Goal: Check status: Check status

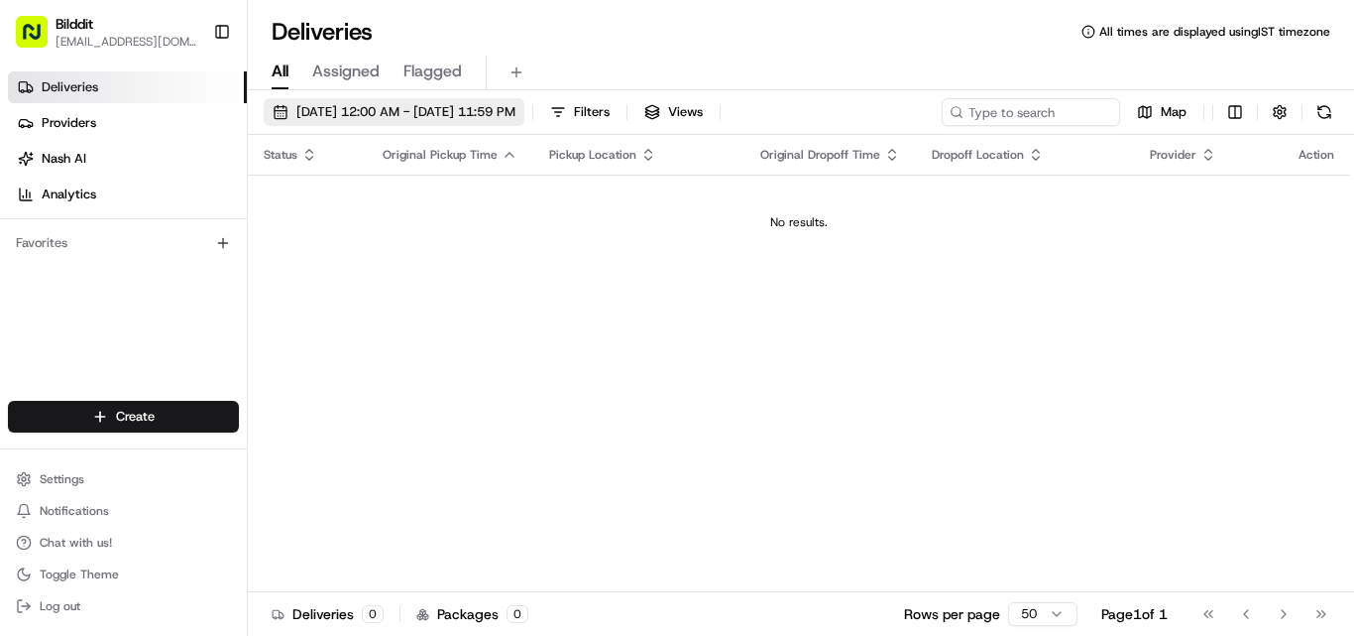
click at [497, 121] on button "[DATE] 12:00 AM - [DATE] 11:59 PM" at bounding box center [394, 112] width 261 height 28
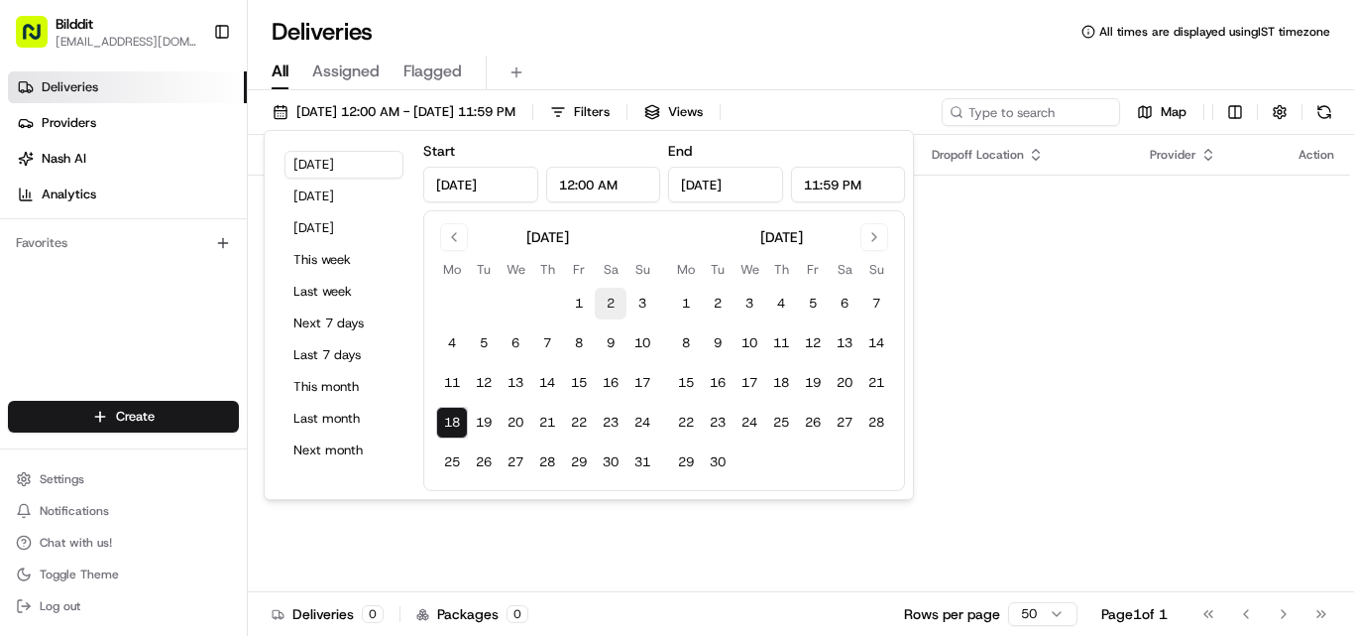
click at [599, 288] on button "2" at bounding box center [611, 304] width 32 height 32
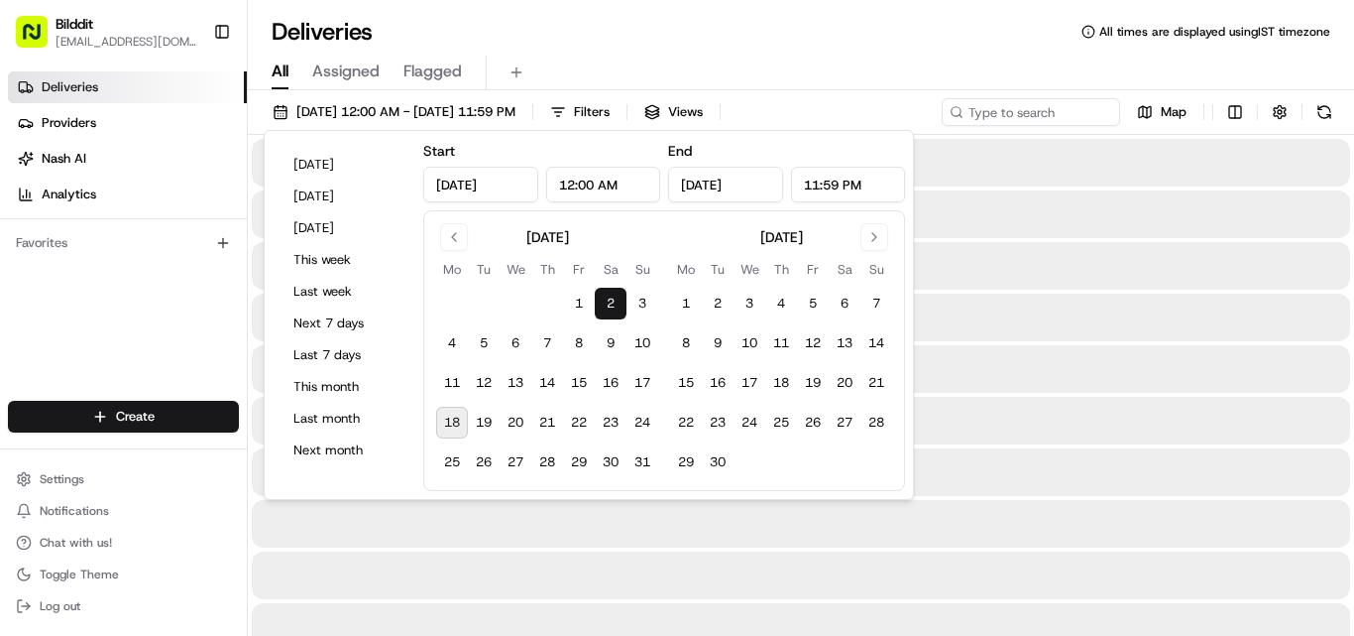
type input "[DATE]"
click at [574, 301] on button "1" at bounding box center [579, 304] width 32 height 32
type input "[DATE]"
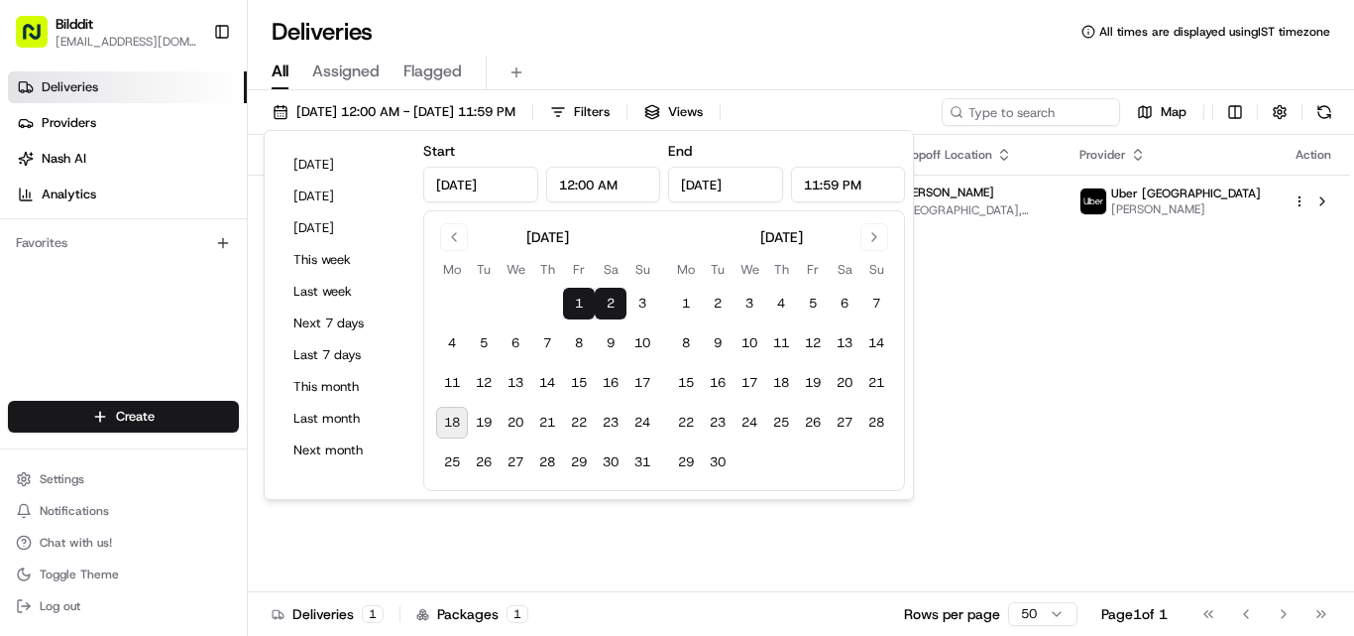
click at [575, 304] on button "1" at bounding box center [579, 304] width 32 height 32
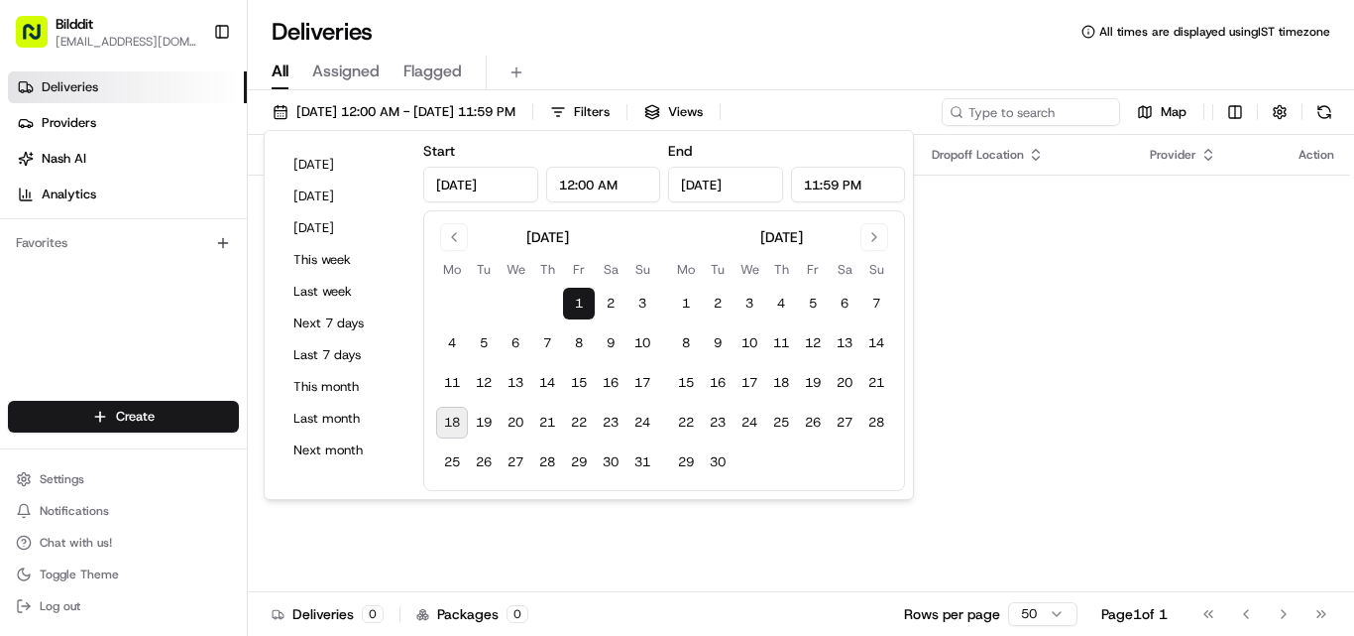
click at [451, 424] on button "18" at bounding box center [452, 423] width 32 height 32
type input "[DATE]"
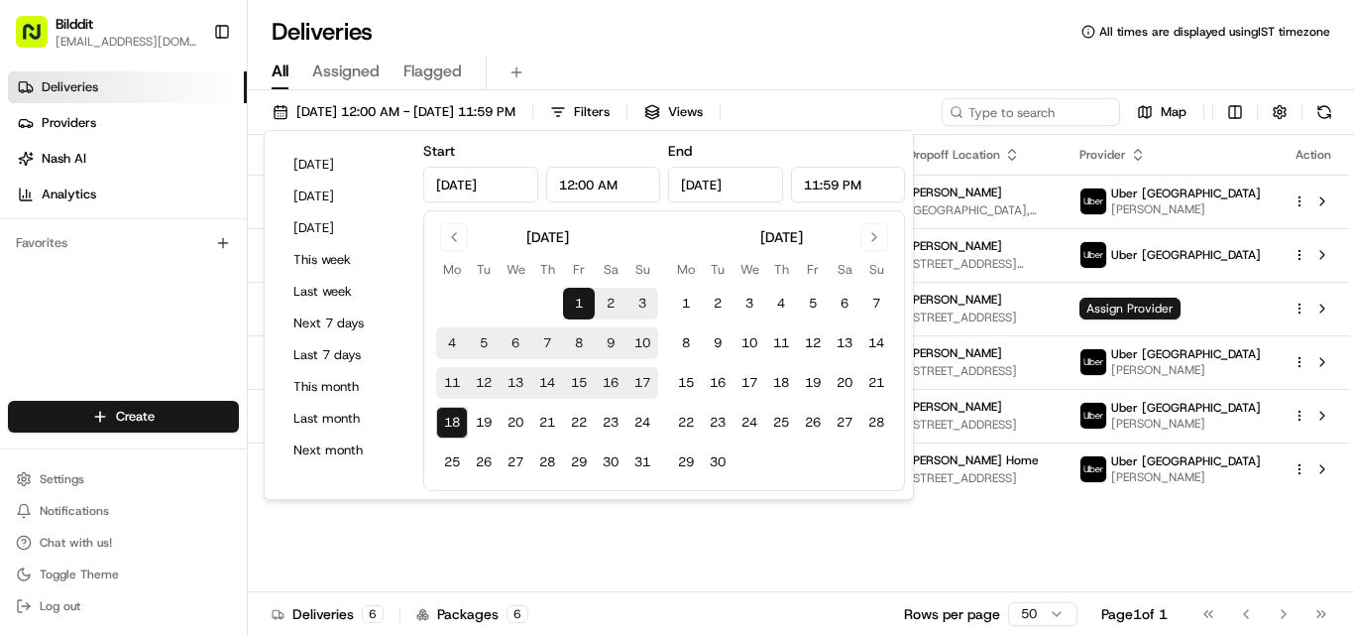
click at [958, 559] on div "Status Original Pickup Time Pickup Location Original Dropoff Time Dropoff Locat…" at bounding box center [799, 363] width 1103 height 457
